Goal: Information Seeking & Learning: Learn about a topic

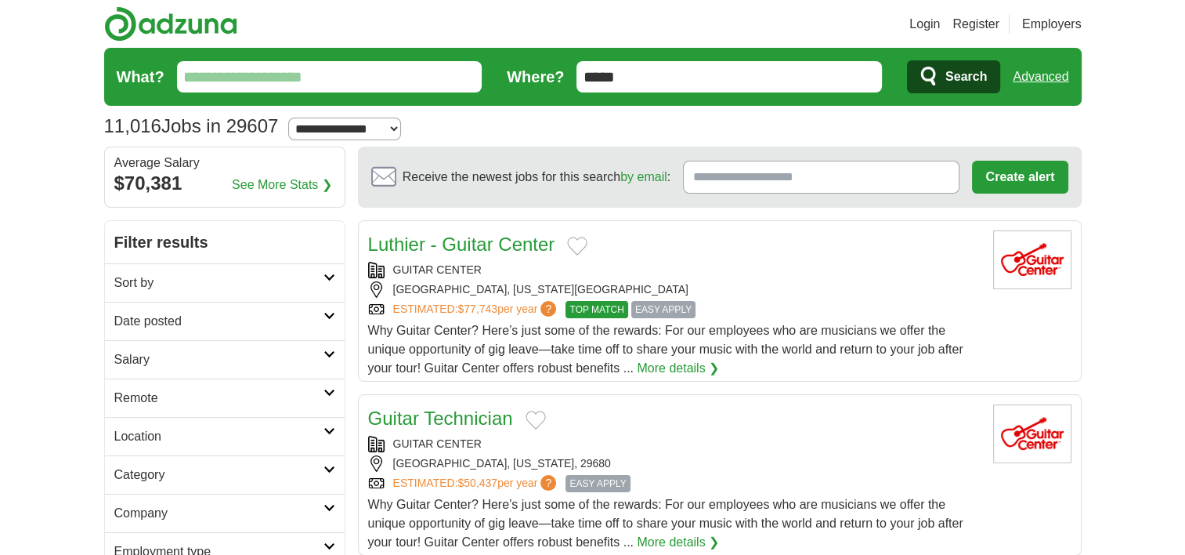
click at [301, 312] on h2 "Date posted" at bounding box center [218, 321] width 209 height 19
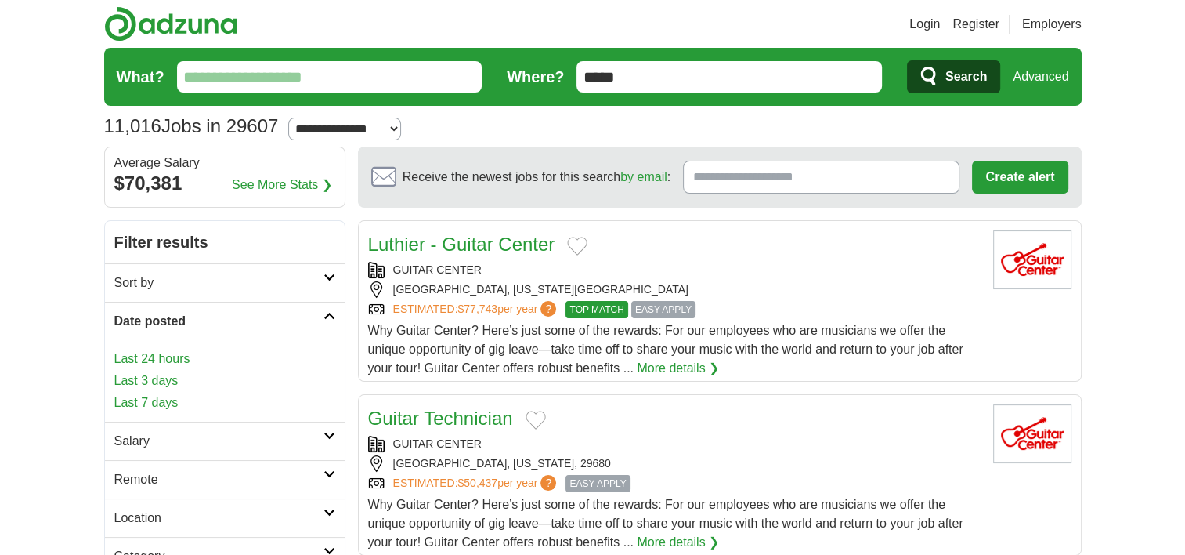
click at [154, 396] on link "Last 7 days" at bounding box center [224, 402] width 221 height 19
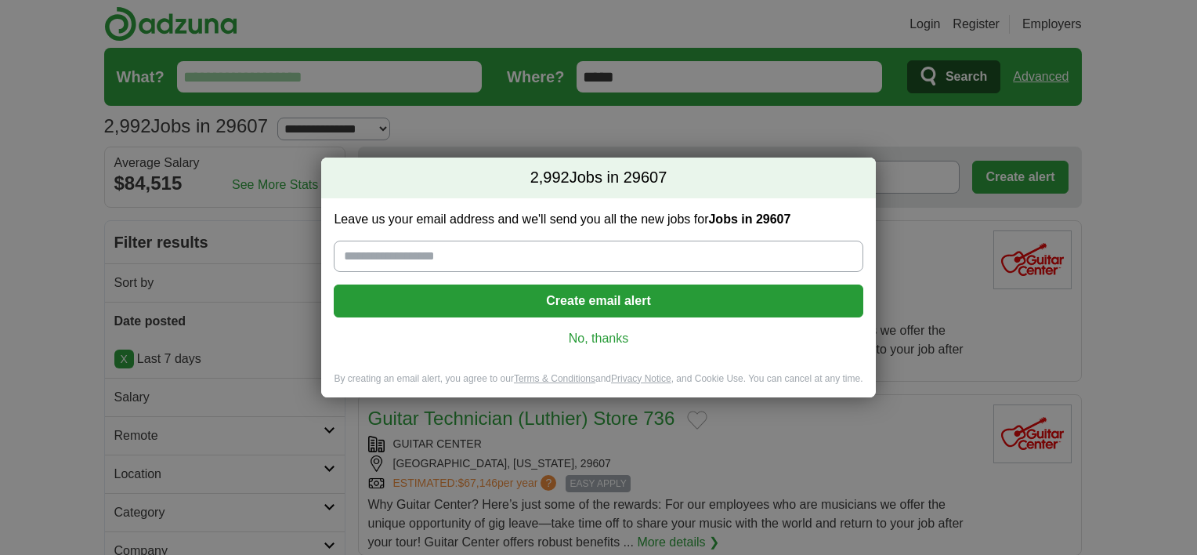
click at [589, 337] on link "No, thanks" at bounding box center [598, 338] width 504 height 17
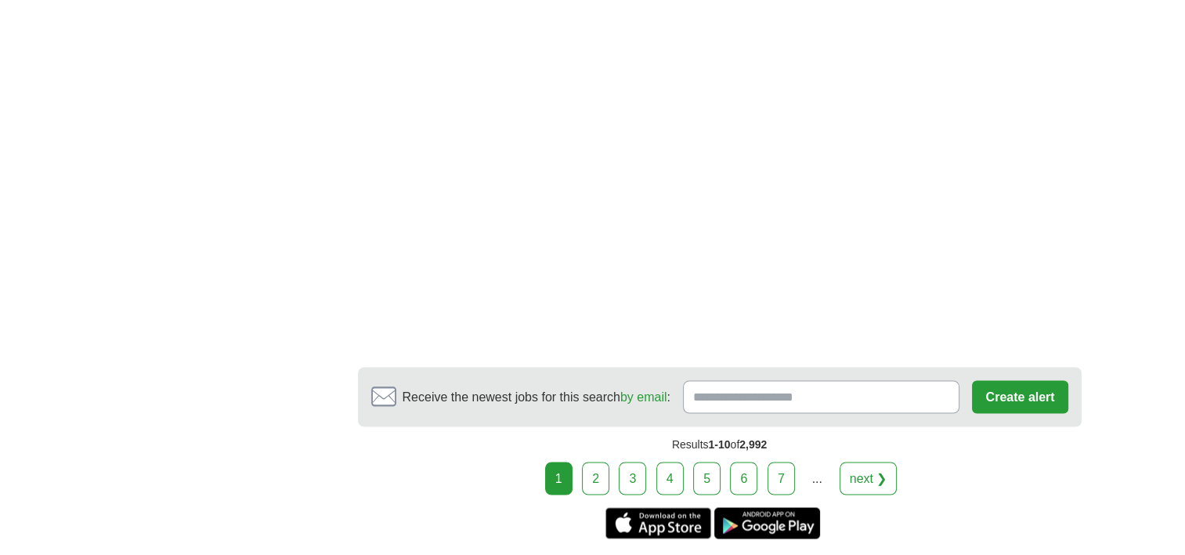
scroll to position [2663, 0]
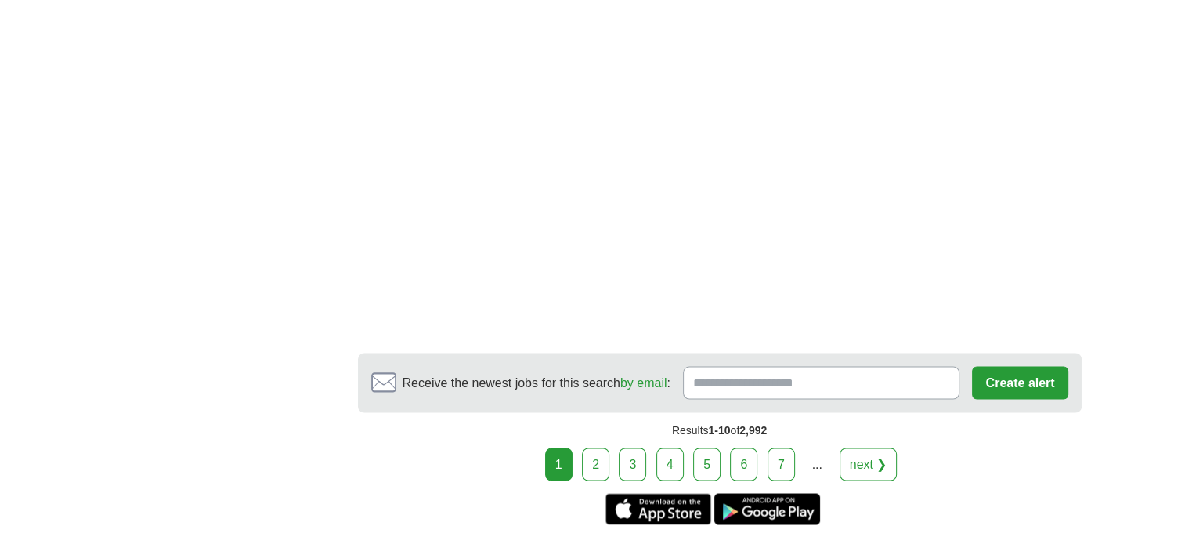
click at [594, 454] on link "2" at bounding box center [595, 463] width 27 height 33
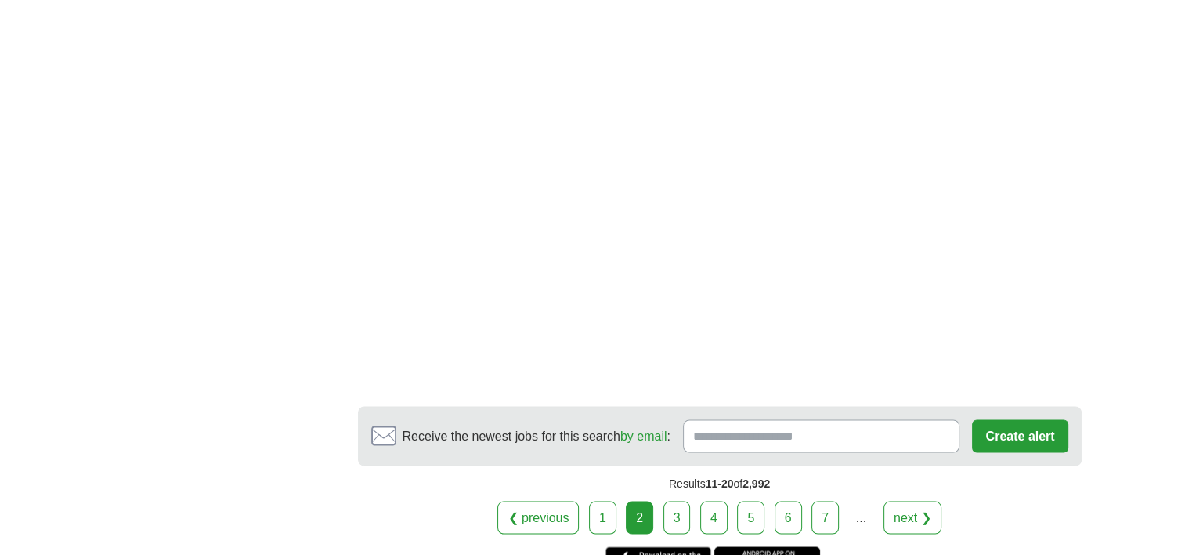
scroll to position [2663, 0]
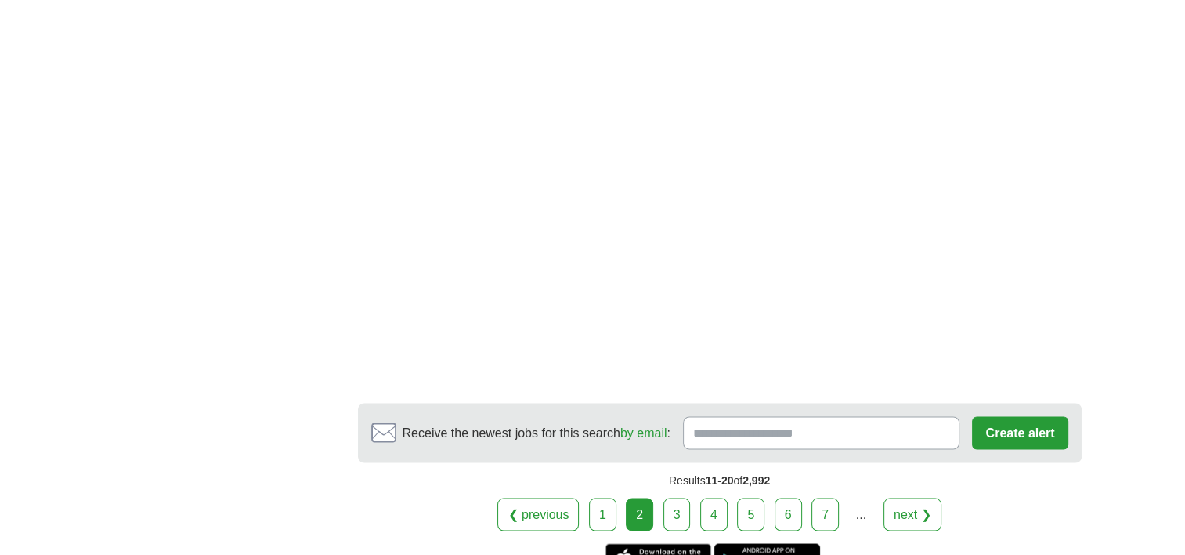
click at [677, 497] on link "3" at bounding box center [676, 513] width 27 height 33
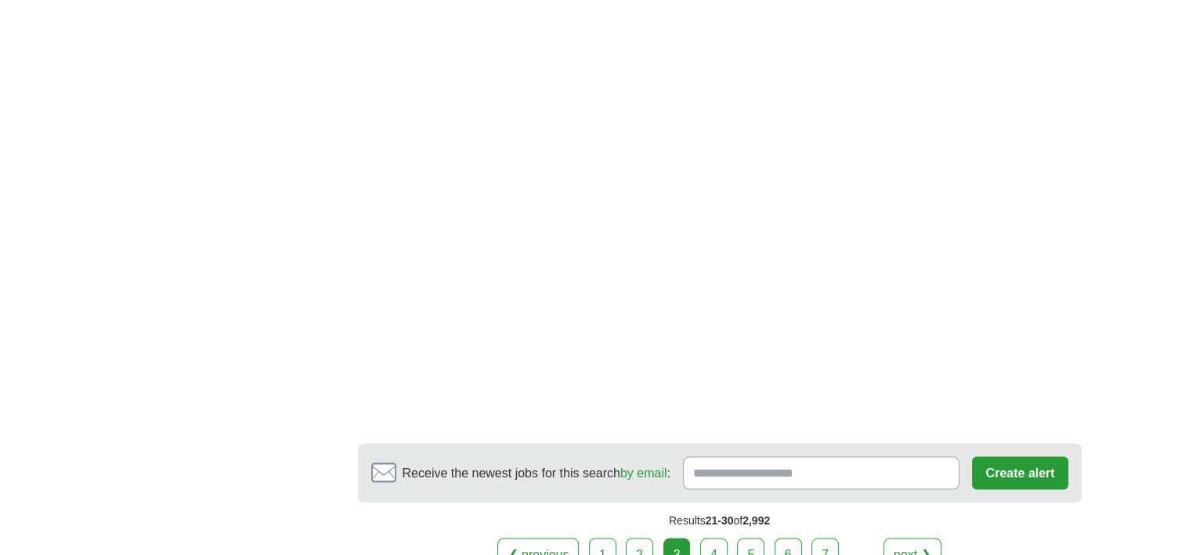
scroll to position [2663, 0]
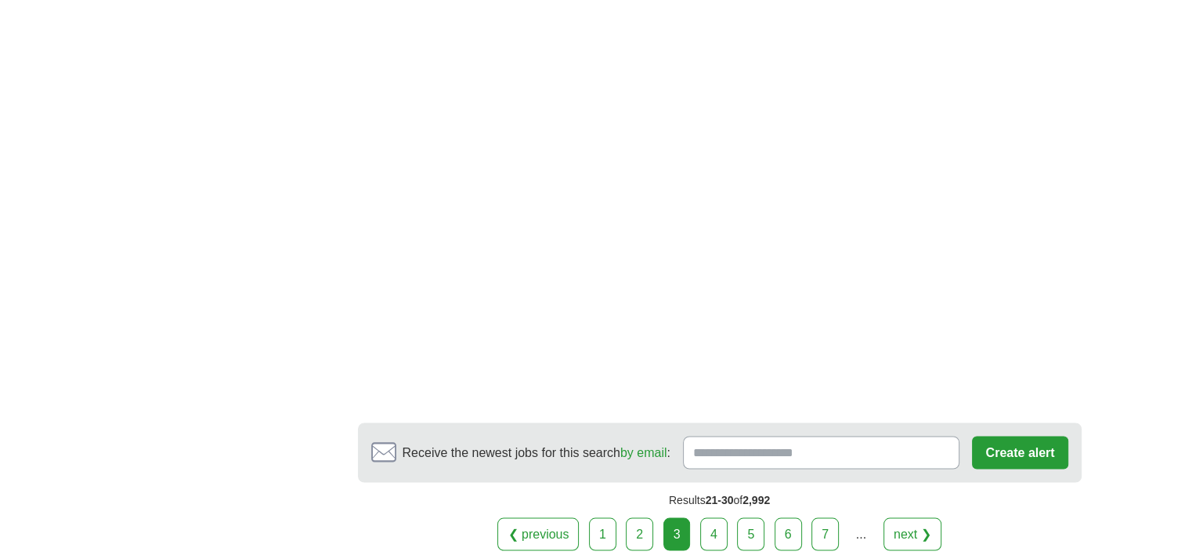
click at [716, 517] on link "4" at bounding box center [713, 533] width 27 height 33
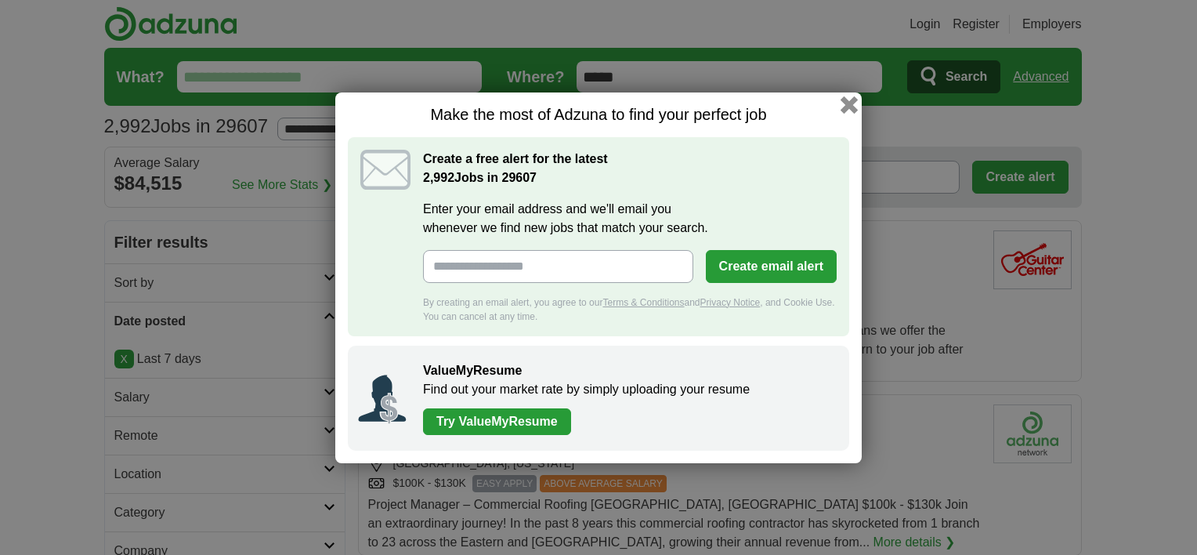
click at [848, 107] on button "button" at bounding box center [849, 104] width 17 height 17
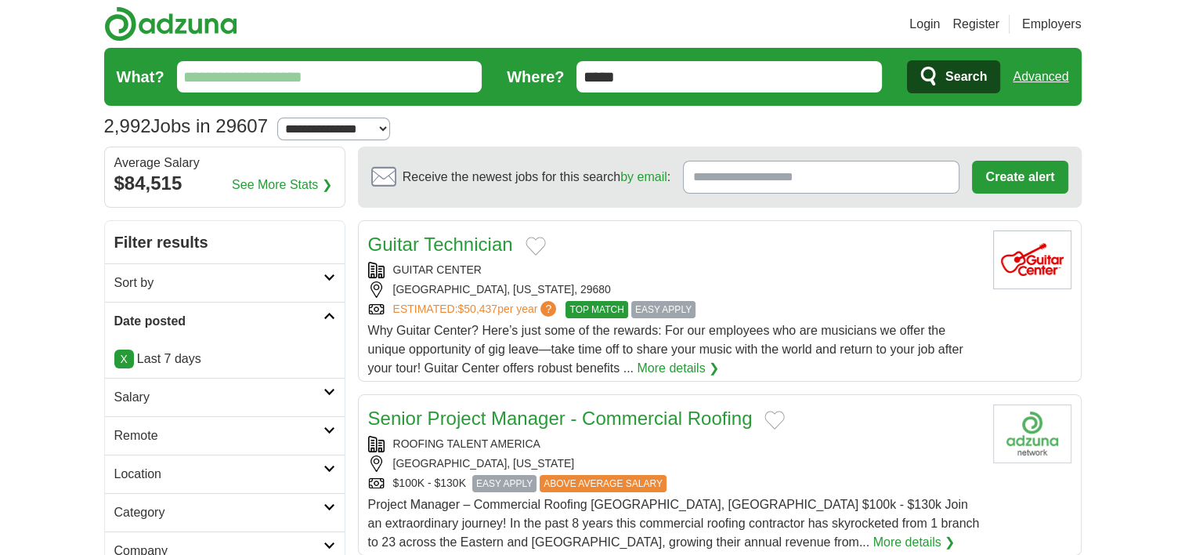
click at [347, 85] on input "What?" at bounding box center [330, 76] width 306 height 31
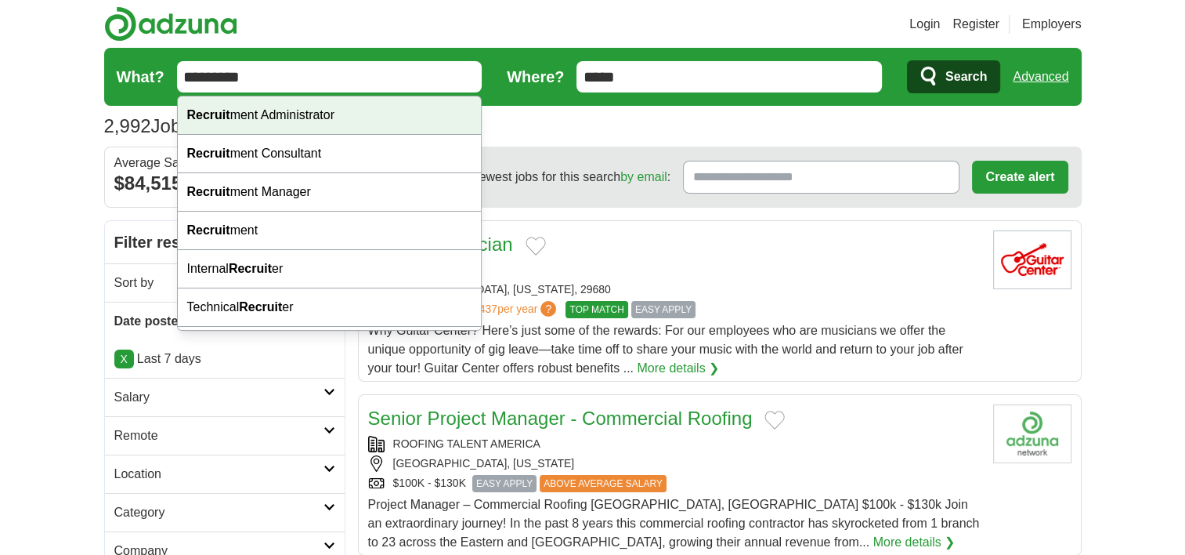
type input "*********"
click at [907, 60] on button "Search" at bounding box center [953, 76] width 93 height 33
